Goal: Information Seeking & Learning: Learn about a topic

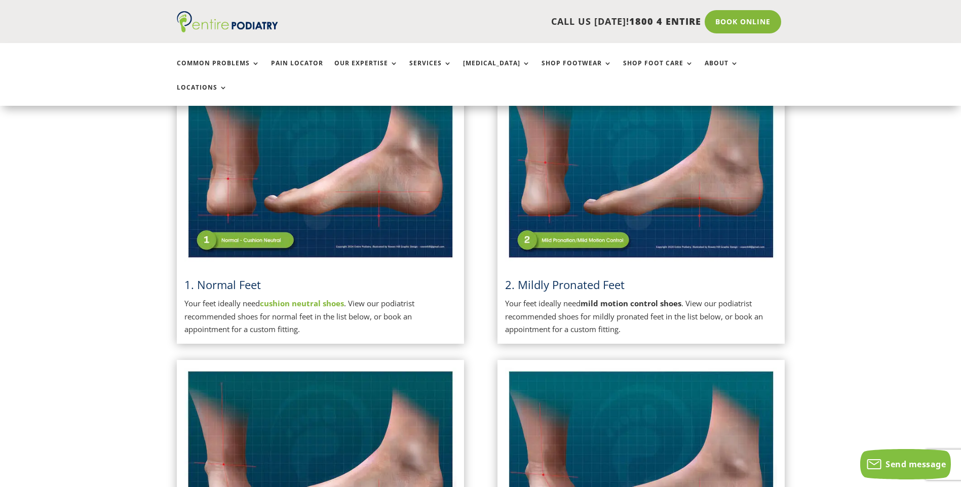
scroll to position [284, 0]
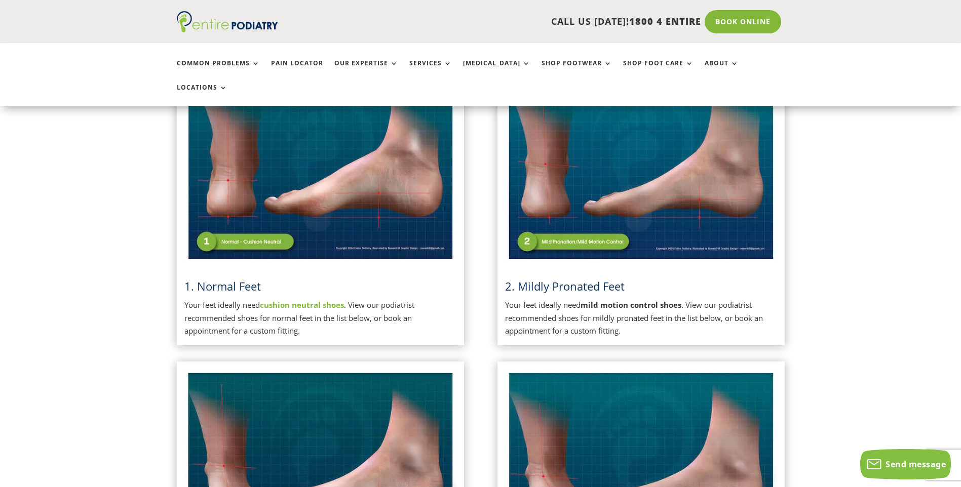
click at [276, 214] on img at bounding box center [320, 167] width 272 height 192
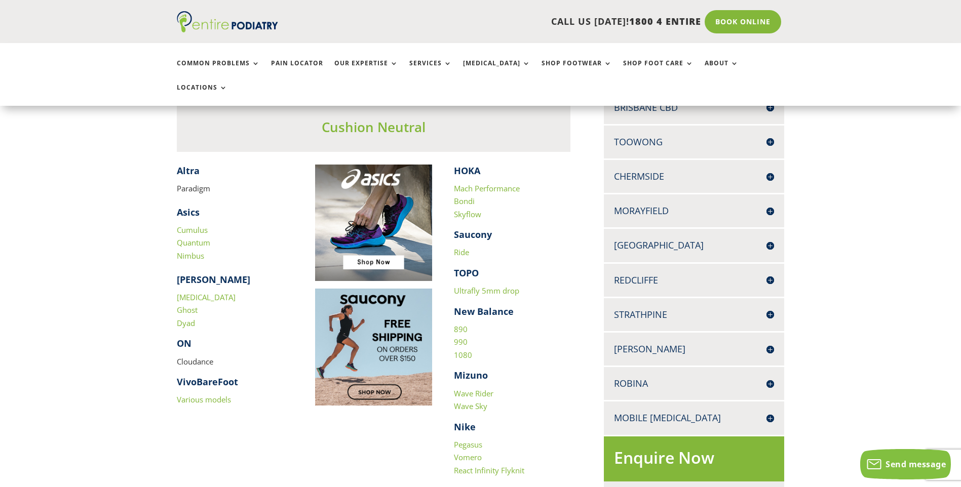
scroll to position [284, 0]
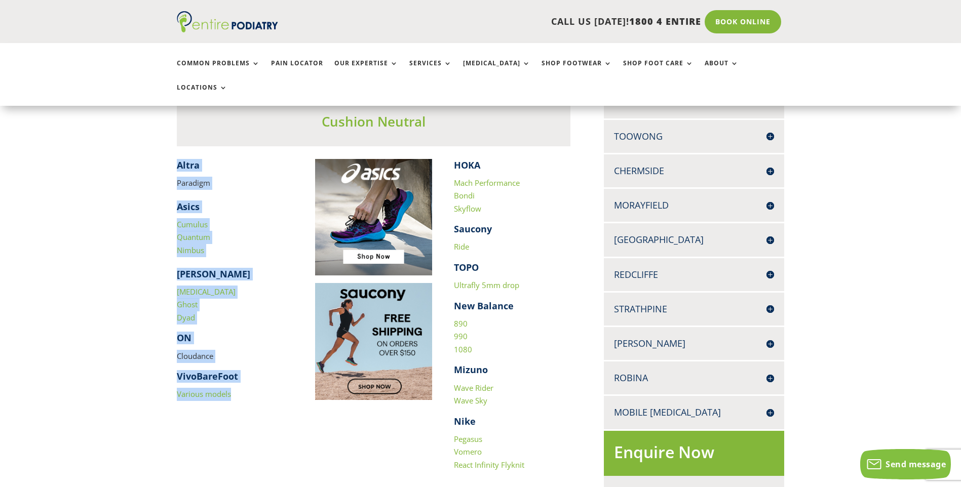
drag, startPoint x: 177, startPoint y: 138, endPoint x: 230, endPoint y: 371, distance: 239.0
click at [230, 371] on div "​ Altra Paradigm Asics Cumulus Quantum Nimbus Brooks Glycerin Ghost Dyad ON Clo…" at bounding box center [235, 280] width 117 height 242
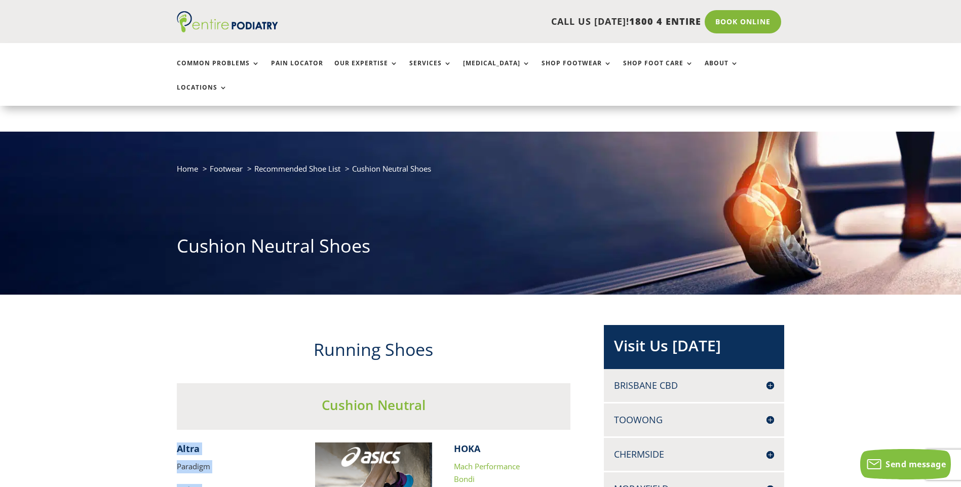
scroll to position [203, 0]
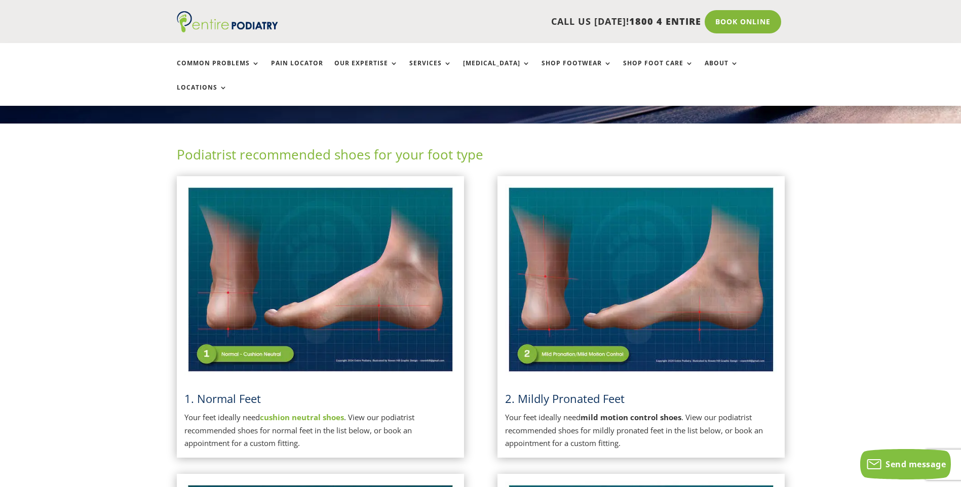
scroll to position [162, 0]
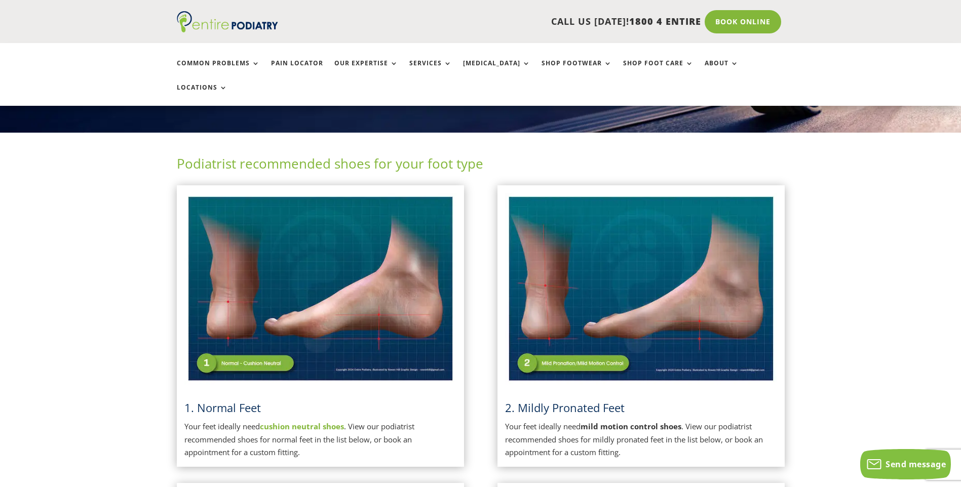
click at [657, 259] on img at bounding box center [641, 289] width 272 height 192
click at [590, 332] on img at bounding box center [641, 289] width 272 height 192
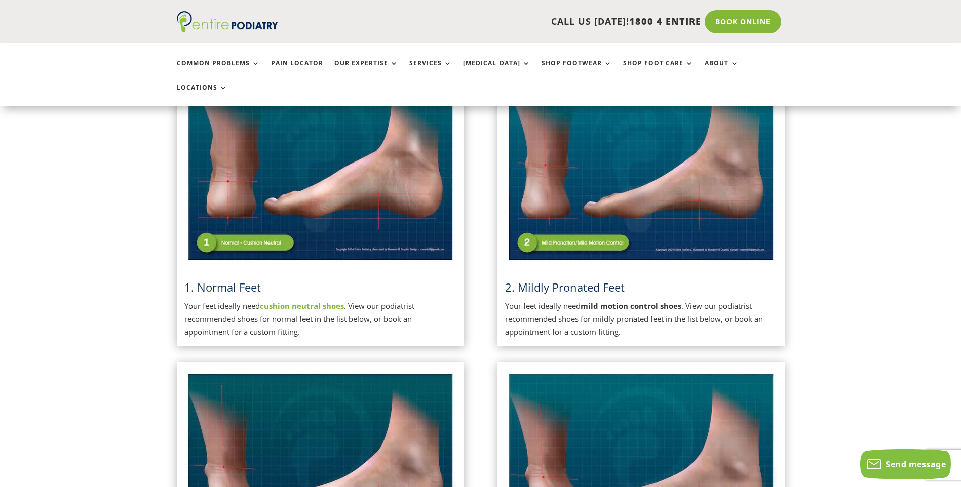
scroll to position [284, 0]
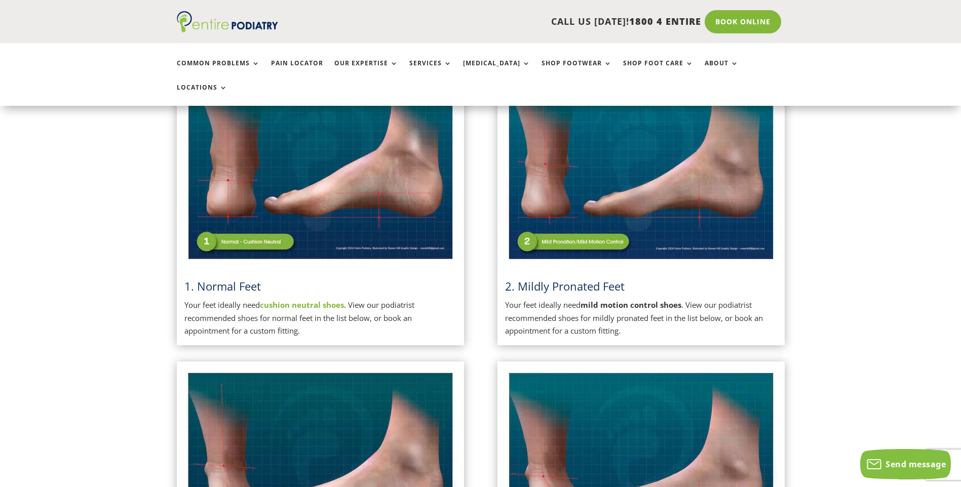
click at [620, 279] on h3 "2. Mildly Pronated Feet" at bounding box center [641, 289] width 272 height 21
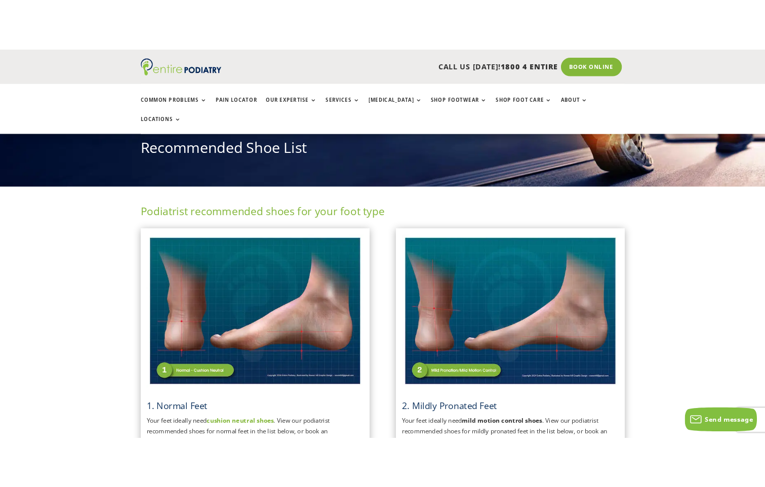
scroll to position [122, 0]
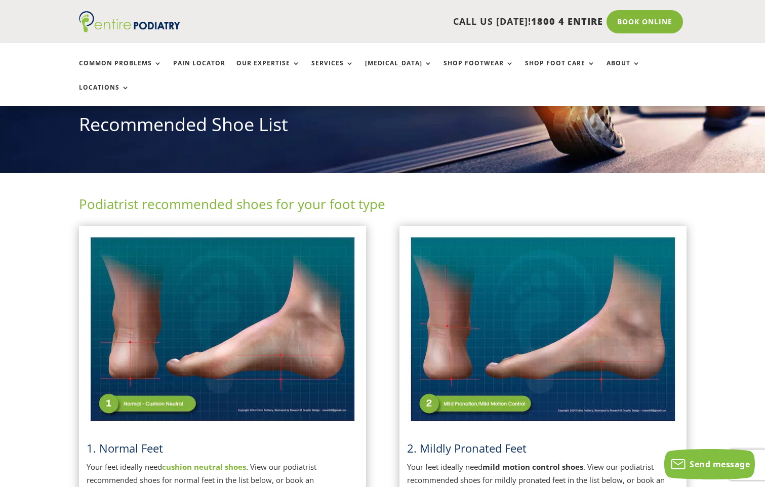
click at [554, 313] on img at bounding box center [543, 329] width 272 height 192
click at [484, 376] on img at bounding box center [543, 329] width 272 height 192
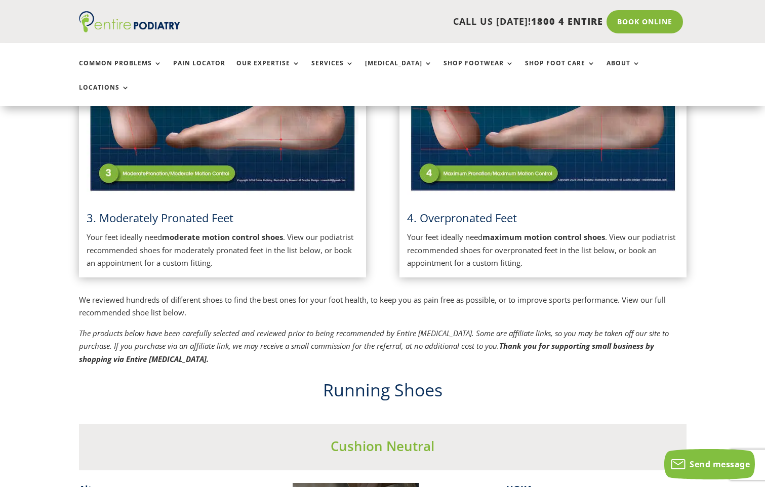
scroll to position [648, 0]
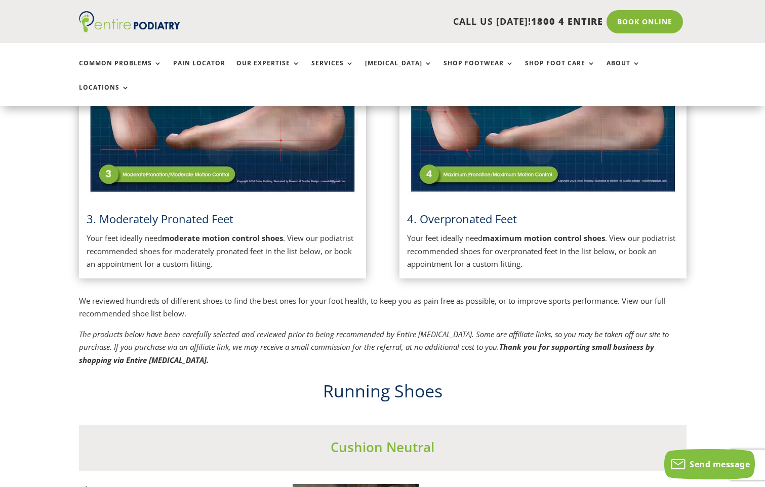
click at [191, 155] on img at bounding box center [223, 101] width 272 height 192
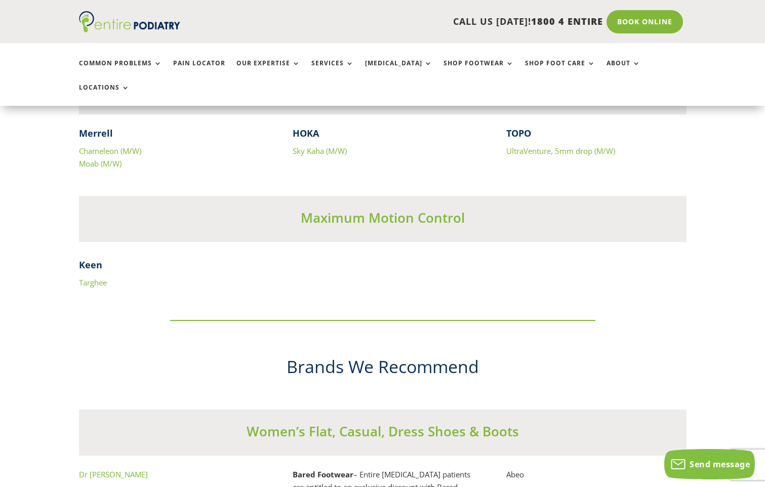
scroll to position [5024, 0]
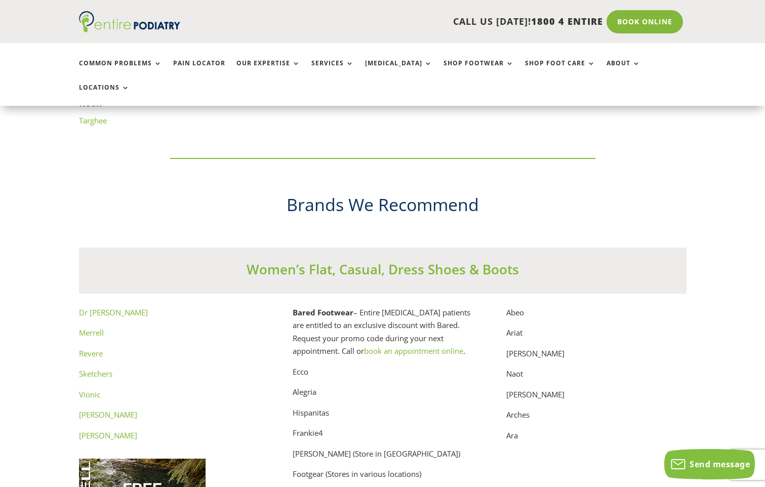
click at [99, 328] on link "Merrell" at bounding box center [91, 333] width 25 height 10
click at [90, 348] on link "Revere" at bounding box center [91, 353] width 24 height 10
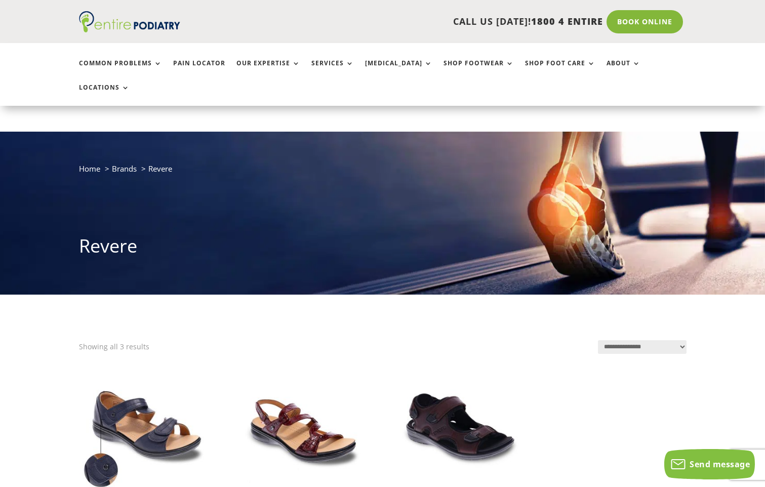
scroll to position [162, 0]
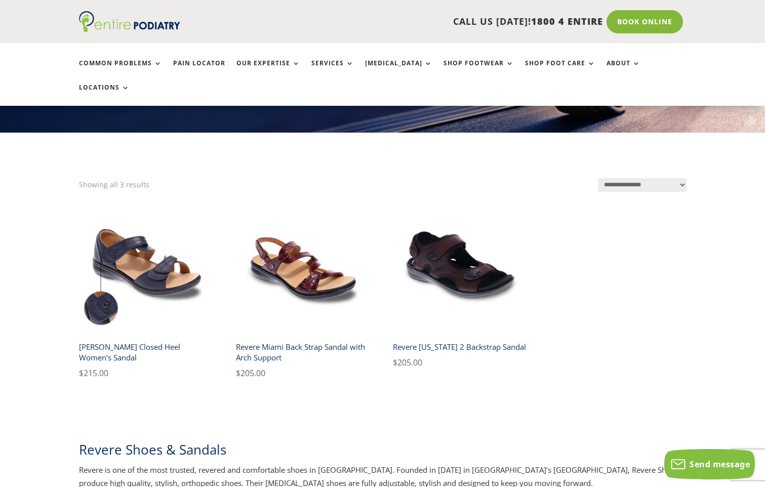
click at [147, 338] on h2 "Revere Geneva Closed Heel Women’s Sandal" at bounding box center [146, 352] width 134 height 29
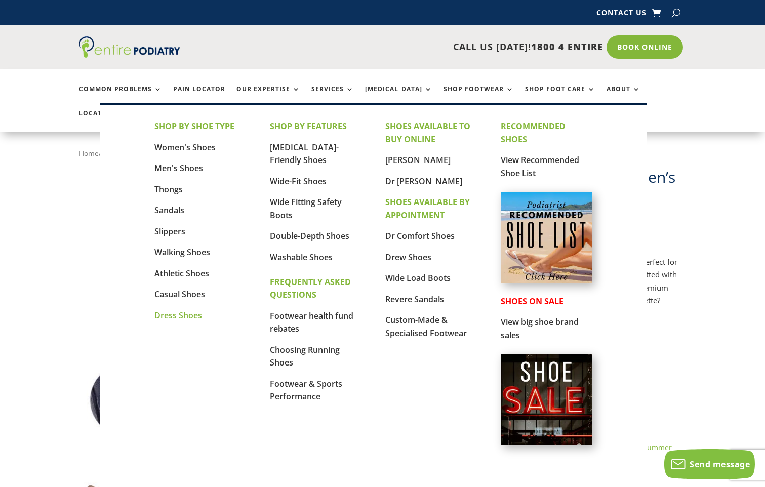
click at [186, 314] on link "Dress Shoes" at bounding box center [178, 315] width 48 height 11
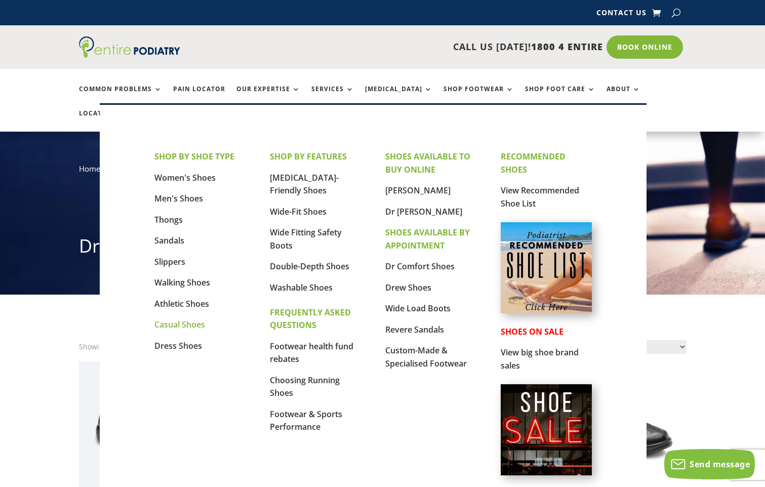
click at [180, 322] on link "Casual Shoes" at bounding box center [179, 324] width 51 height 11
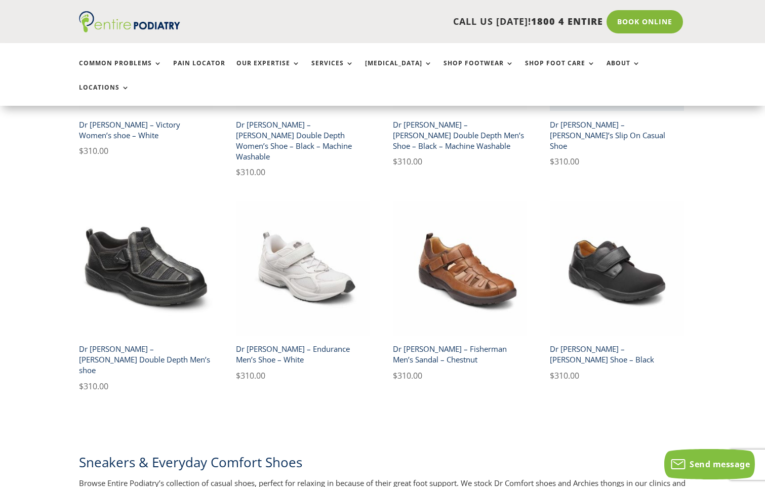
scroll to position [1215, 0]
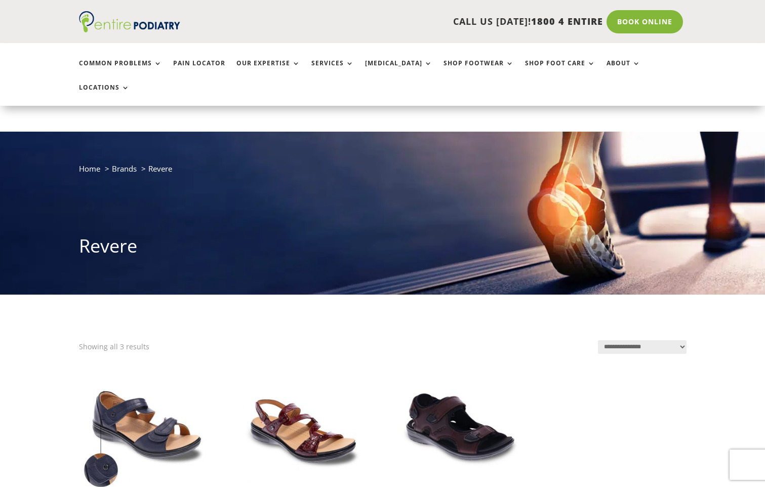
scroll to position [162, 0]
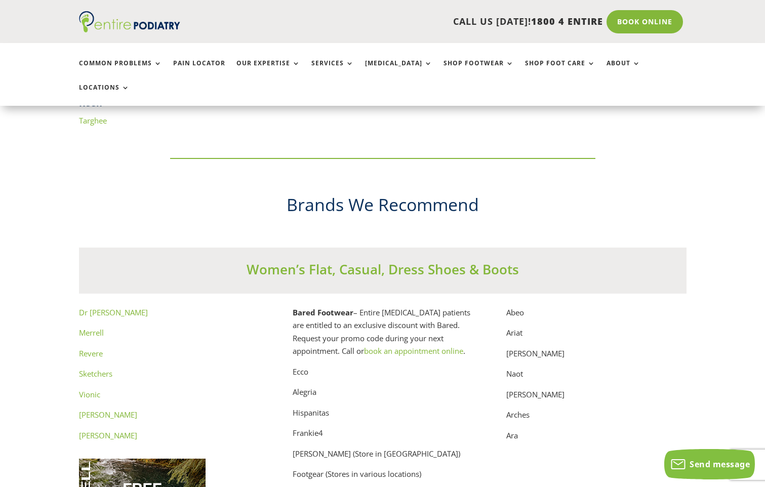
click at [97, 389] on link "Vionic" at bounding box center [89, 394] width 21 height 10
